Goal: Information Seeking & Learning: Check status

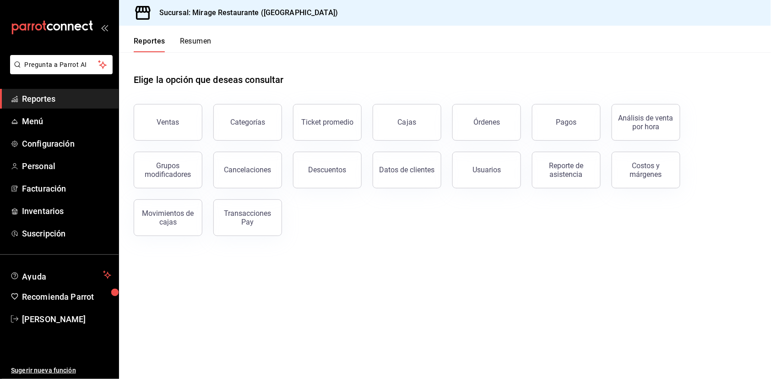
click at [50, 99] on span "Reportes" at bounding box center [66, 99] width 89 height 12
click at [195, 40] on button "Resumen" at bounding box center [196, 45] width 32 height 16
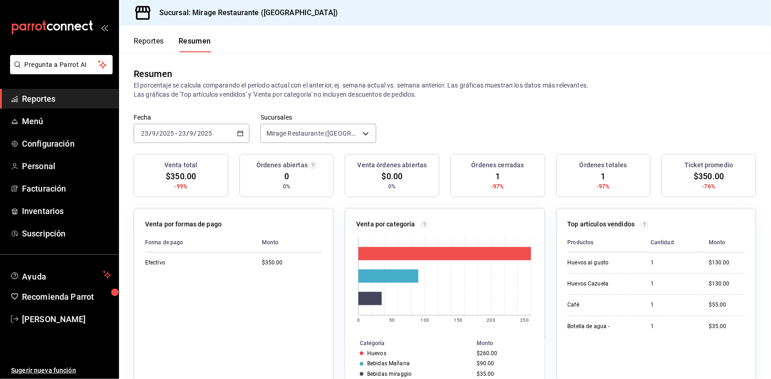
click at [156, 38] on button "Reportes" at bounding box center [149, 45] width 30 height 16
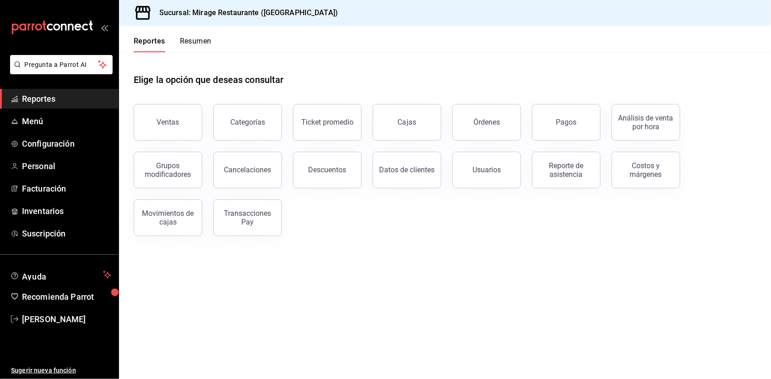
click at [200, 42] on button "Resumen" at bounding box center [196, 45] width 32 height 16
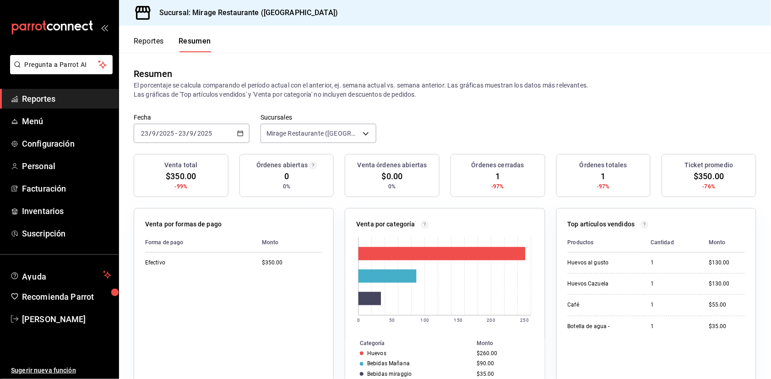
click at [197, 130] on input "2025" at bounding box center [205, 133] width 16 height 7
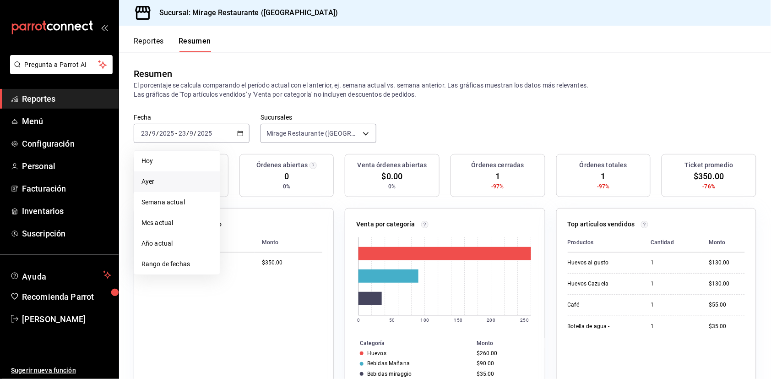
click at [181, 177] on span "Ayer" at bounding box center [176, 182] width 71 height 10
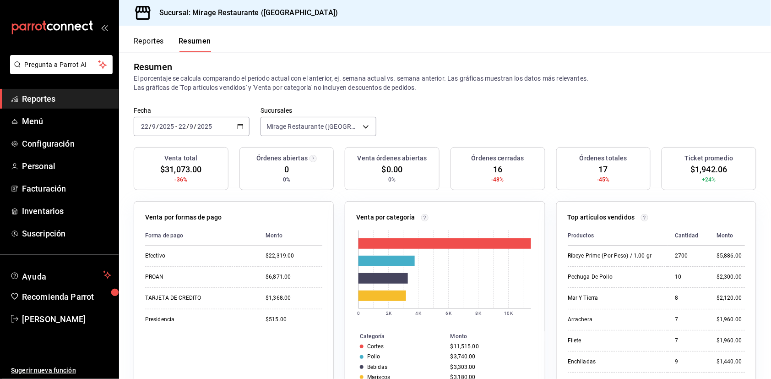
scroll to position [8, 0]
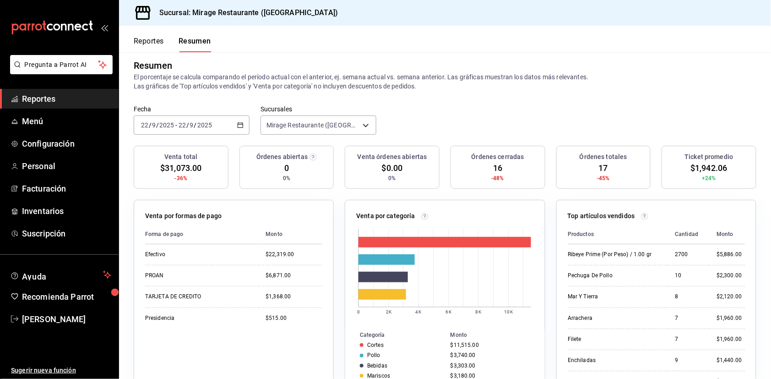
click at [144, 40] on button "Reportes" at bounding box center [149, 45] width 30 height 16
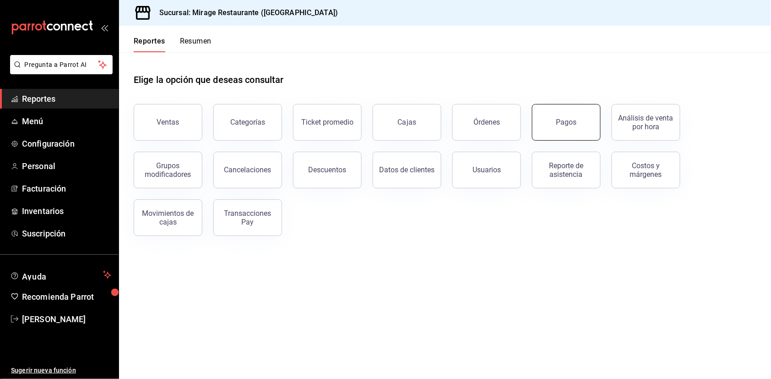
click at [547, 120] on button "Pagos" at bounding box center [566, 122] width 69 height 37
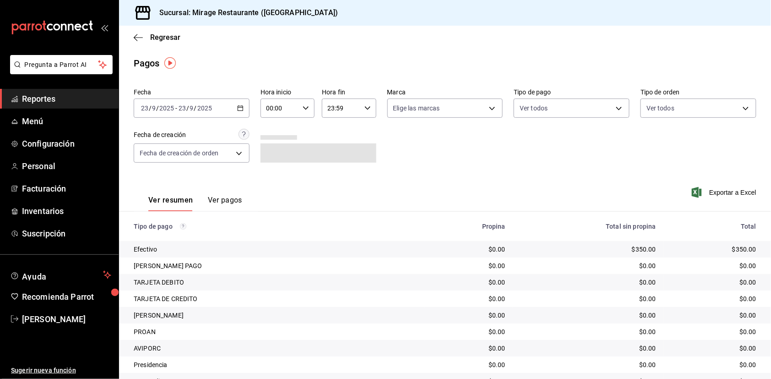
click at [228, 198] on button "Ver pagos" at bounding box center [225, 204] width 34 height 16
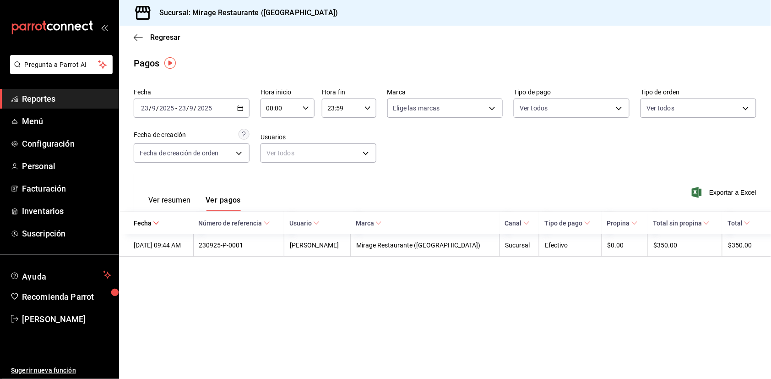
click at [244, 113] on div "[DATE] [DATE] - [DATE] [DATE]" at bounding box center [192, 107] width 116 height 19
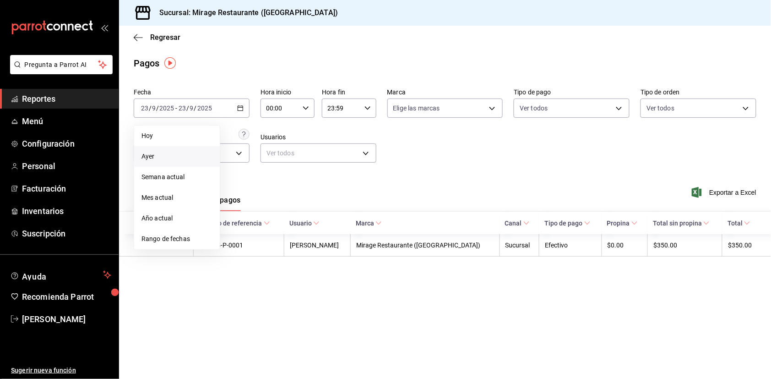
click at [178, 147] on li "Ayer" at bounding box center [177, 156] width 86 height 21
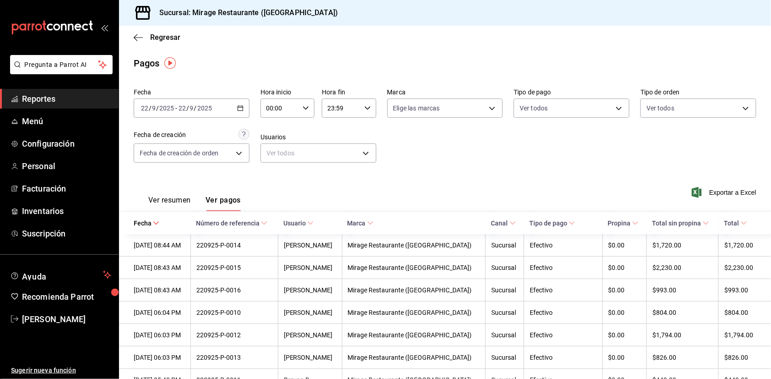
click at [252, 221] on span "Número de referencia" at bounding box center [231, 222] width 71 height 7
click at [739, 191] on span "Exportar a Excel" at bounding box center [725, 192] width 63 height 11
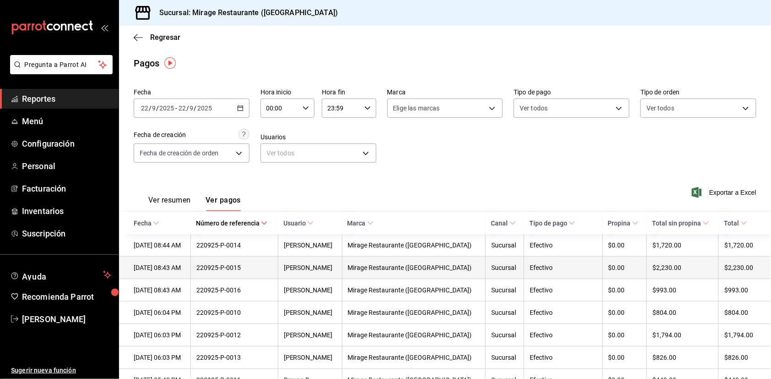
click at [404, 267] on div "Mirage Restaurante ([GEOGRAPHIC_DATA])" at bounding box center [414, 267] width 132 height 7
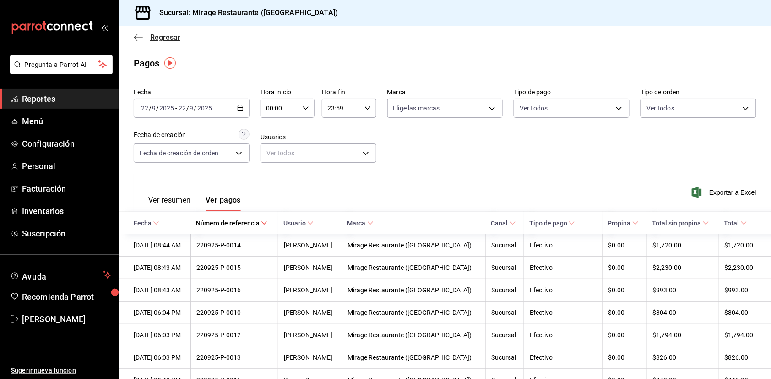
click at [169, 36] on span "Regresar" at bounding box center [165, 37] width 30 height 9
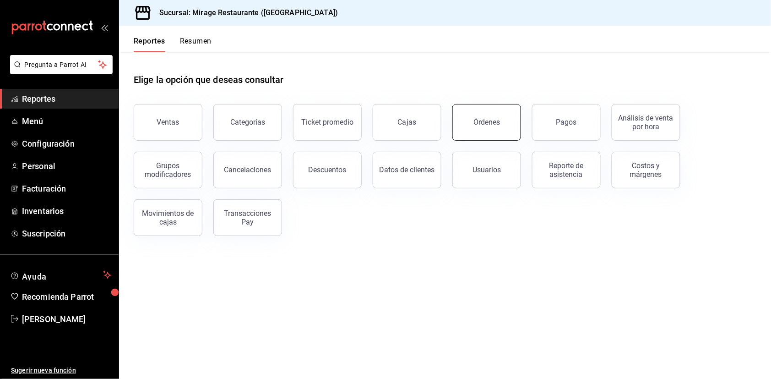
click at [500, 120] on button "Órdenes" at bounding box center [486, 122] width 69 height 37
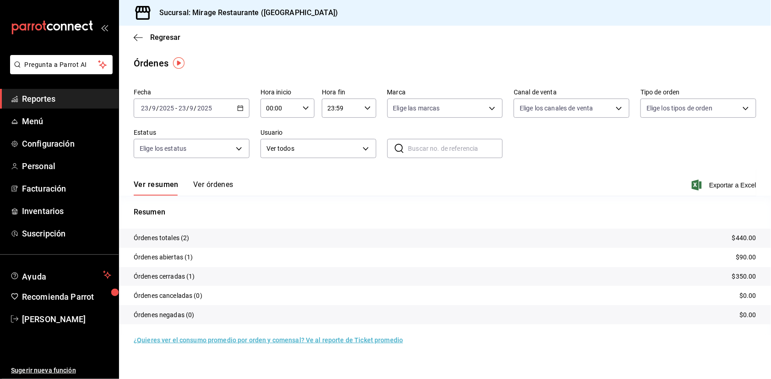
click at [228, 114] on div "[DATE] [DATE] - [DATE] [DATE]" at bounding box center [192, 107] width 116 height 19
click at [197, 157] on span "Ayer" at bounding box center [176, 157] width 71 height 10
click at [217, 182] on button "Ver órdenes" at bounding box center [213, 188] width 40 height 16
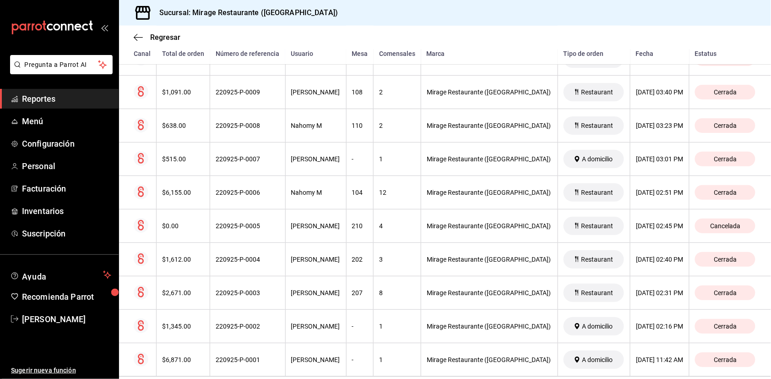
scroll to position [435, 0]
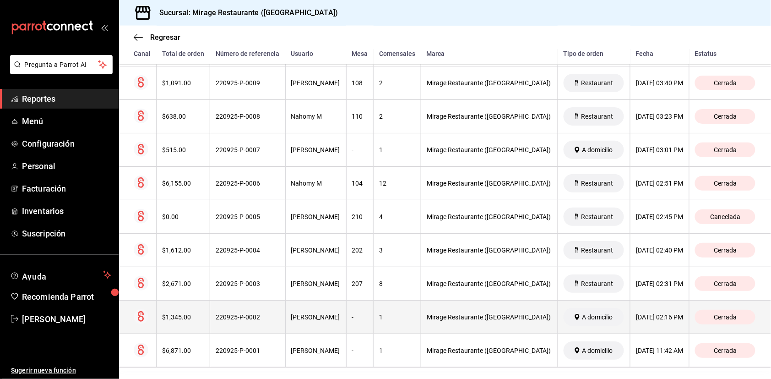
click at [304, 315] on div "[PERSON_NAME]" at bounding box center [315, 316] width 49 height 7
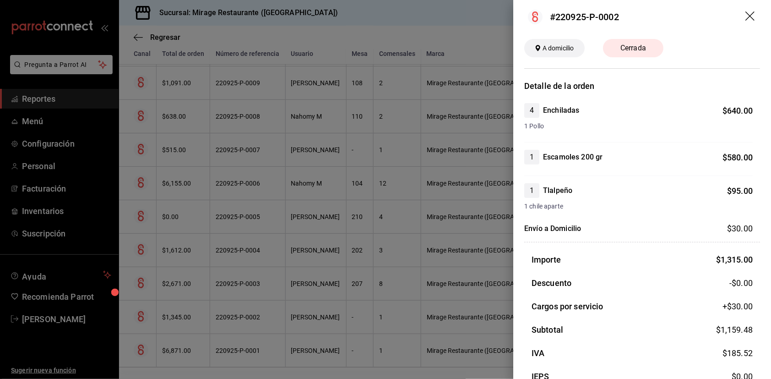
scroll to position [0, 0]
